Goal: Information Seeking & Learning: Find specific fact

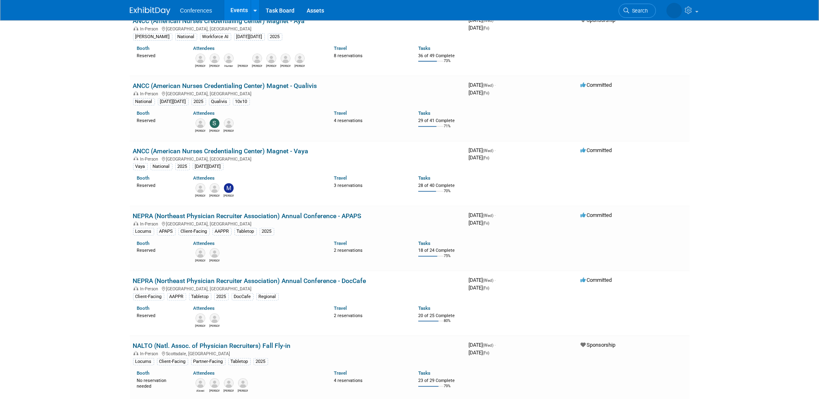
scroll to position [406, 0]
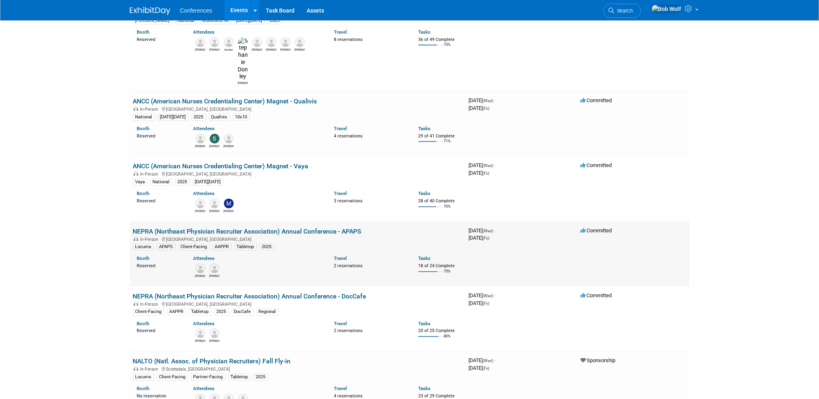
click at [145, 228] on link "NEPRA (Northeast Physician Recruiter Association) Annual Conference - APAPS" at bounding box center [247, 232] width 229 height 8
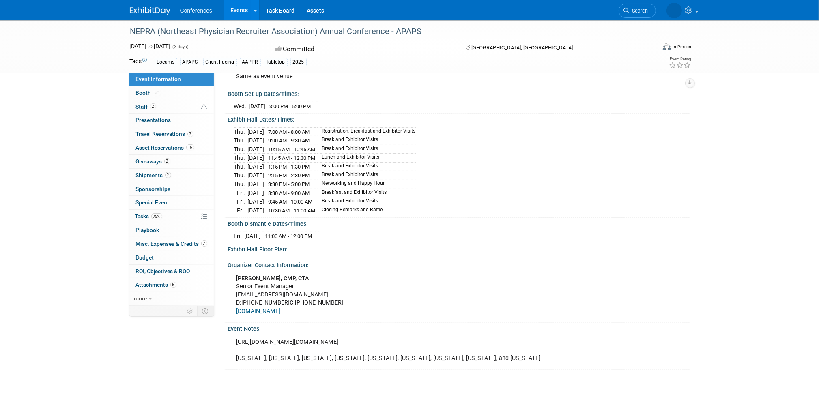
scroll to position [41, 0]
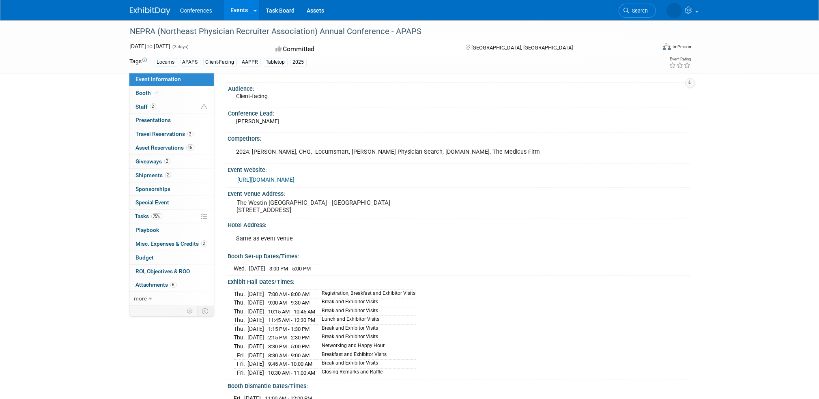
click at [242, 200] on pre "The Westin Portland Harborview - Eastland Ballroom 157 High Street, Portland, M…" at bounding box center [324, 206] width 174 height 15
drag, startPoint x: 242, startPoint y: 200, endPoint x: 362, endPoint y: 200, distance: 119.7
click at [362, 200] on pre "The Westin Portland Harborview - Eastland Ballroom 157 High Street, Portland, M…" at bounding box center [324, 206] width 174 height 15
copy pre "The Westin Portland Harborview - Eastland Ballroom"
